Goal: Navigation & Orientation: Understand site structure

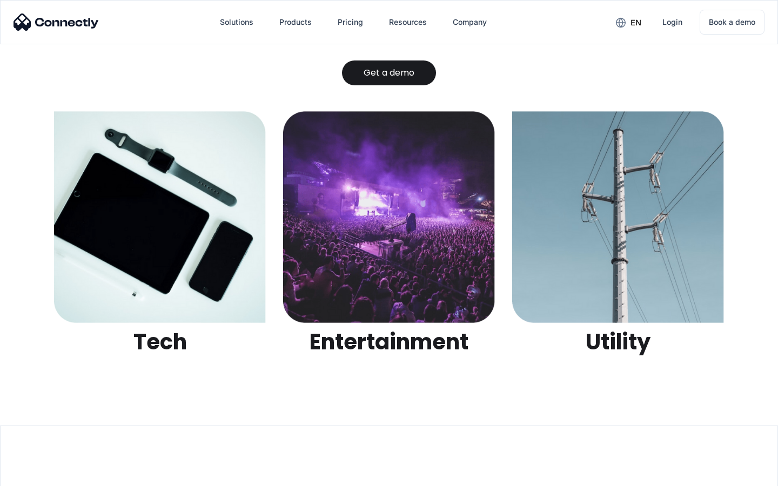
scroll to position [3410, 0]
